Goal: Use online tool/utility: Utilize a website feature to perform a specific function

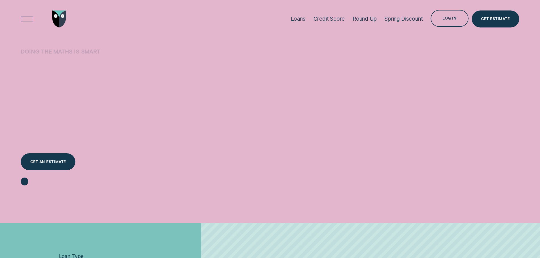
click at [58, 158] on div "Get an estimate" at bounding box center [48, 161] width 55 height 17
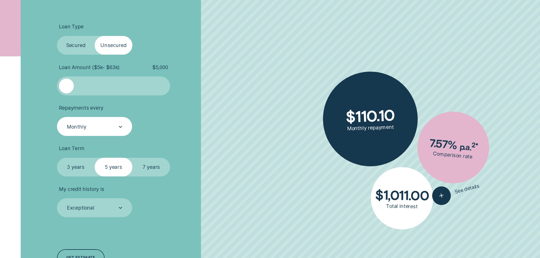
scroll to position [198, 0]
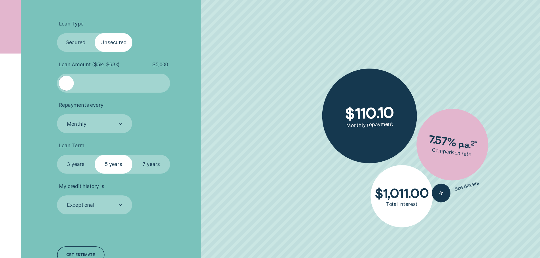
click at [168, 69] on div "Loan Amount ( $5k - $63k ) $ 5,000" at bounding box center [113, 77] width 113 height 31
click at [165, 67] on span "$ 5,000" at bounding box center [160, 65] width 16 height 6
click at [164, 66] on span "$ 5,000" at bounding box center [160, 65] width 16 height 6
click at [98, 84] on div at bounding box center [113, 83] width 94 height 15
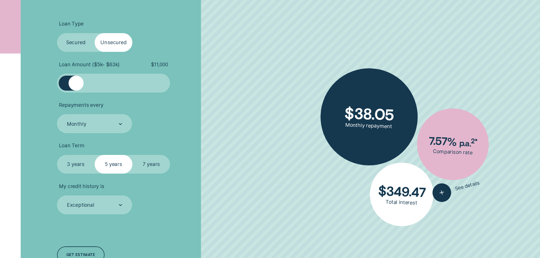
drag, startPoint x: 98, startPoint y: 84, endPoint x: 77, endPoint y: 83, distance: 21.6
click at [77, 83] on div at bounding box center [76, 83] width 15 height 15
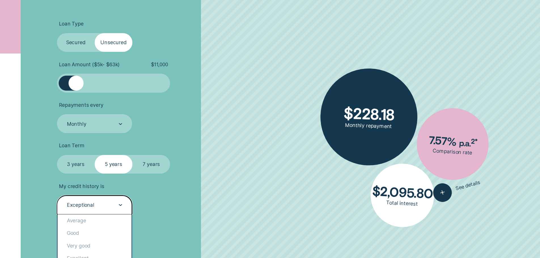
click at [126, 203] on div "Exceptional" at bounding box center [94, 205] width 75 height 19
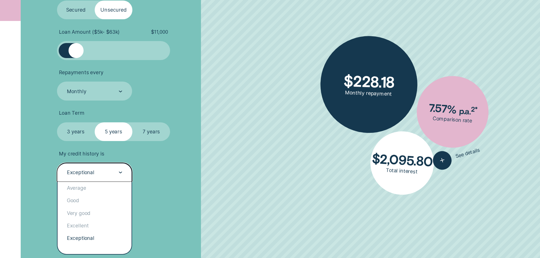
scroll to position [255, 0]
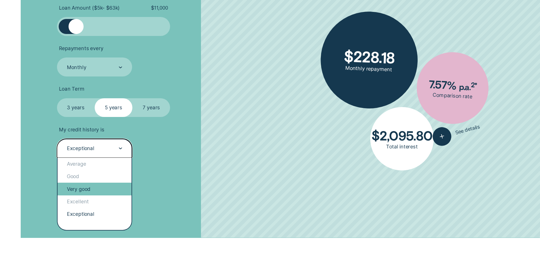
click at [106, 194] on div "Very good" at bounding box center [95, 189] width 74 height 12
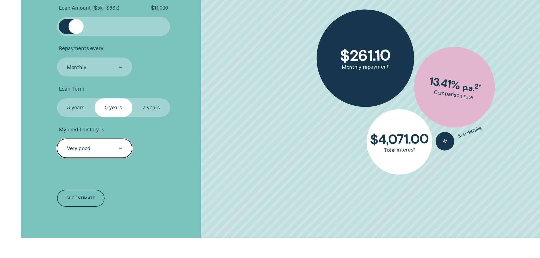
click at [135, 145] on li "My credit history is option Very good, selected. Select is focused , press Down…" at bounding box center [144, 142] width 174 height 31
click at [130, 148] on div "Very good" at bounding box center [94, 148] width 75 height 19
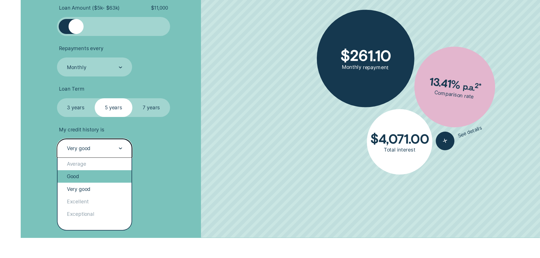
click at [87, 174] on div "Good" at bounding box center [95, 176] width 74 height 12
